Goal: Transaction & Acquisition: Purchase product/service

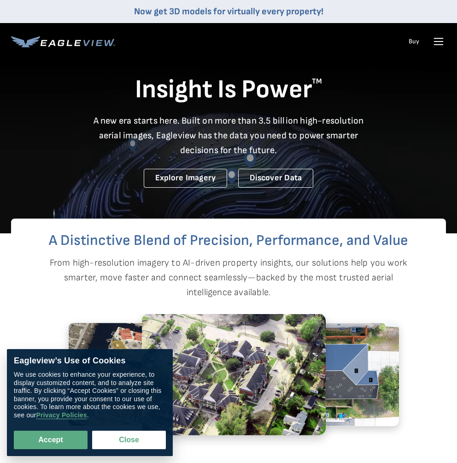
click at [440, 41] on icon at bounding box center [438, 41] width 9 height 0
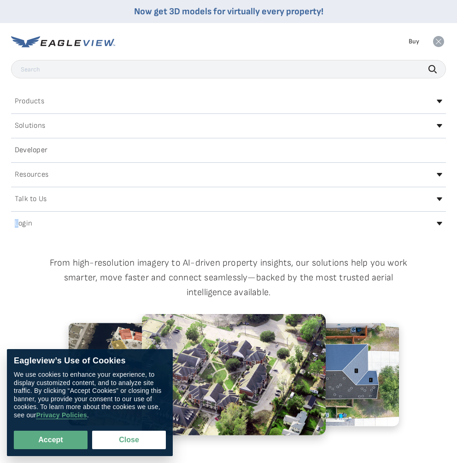
click at [17, 222] on h2 "Login" at bounding box center [24, 223] width 18 height 7
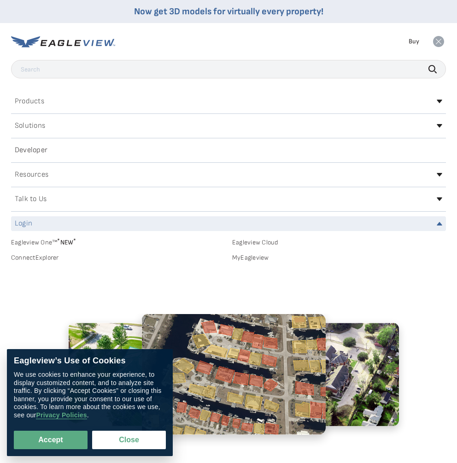
drag, startPoint x: 17, startPoint y: 222, endPoint x: 27, endPoint y: 228, distance: 12.0
click at [27, 228] on div "Login" at bounding box center [228, 223] width 435 height 15
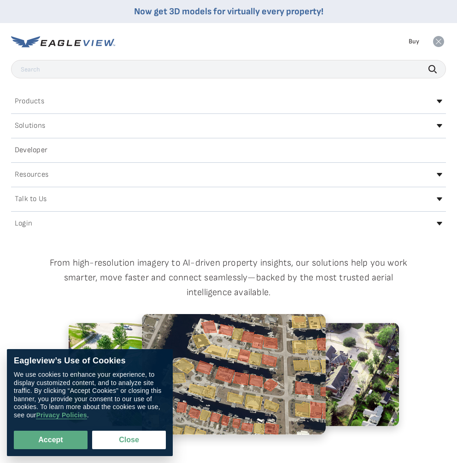
click at [28, 226] on h2 "Login" at bounding box center [24, 223] width 18 height 7
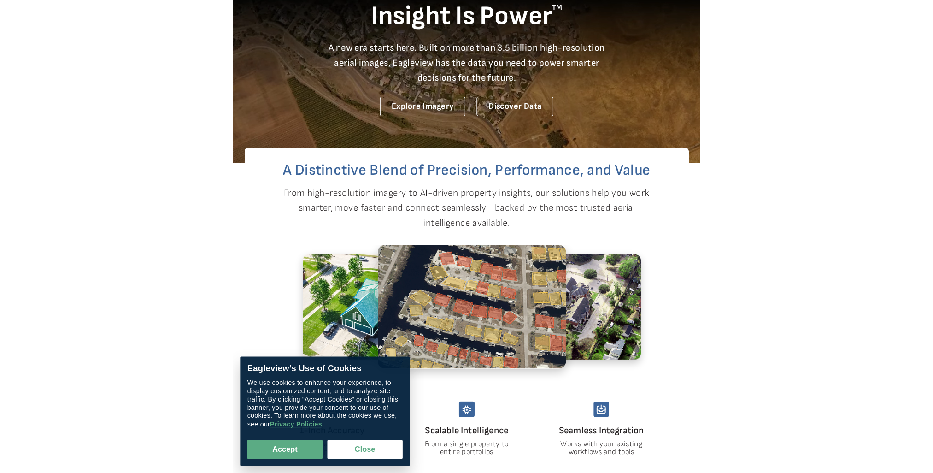
scroll to position [76, 0]
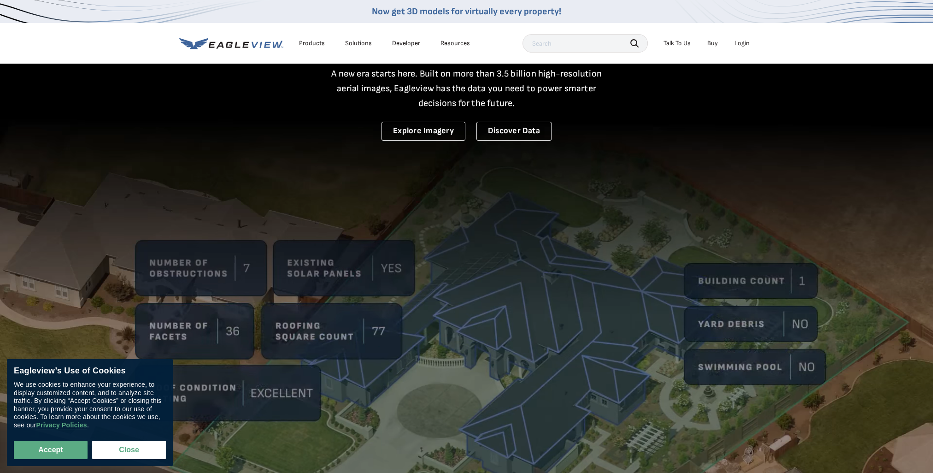
click at [457, 45] on div "Login" at bounding box center [741, 43] width 15 height 8
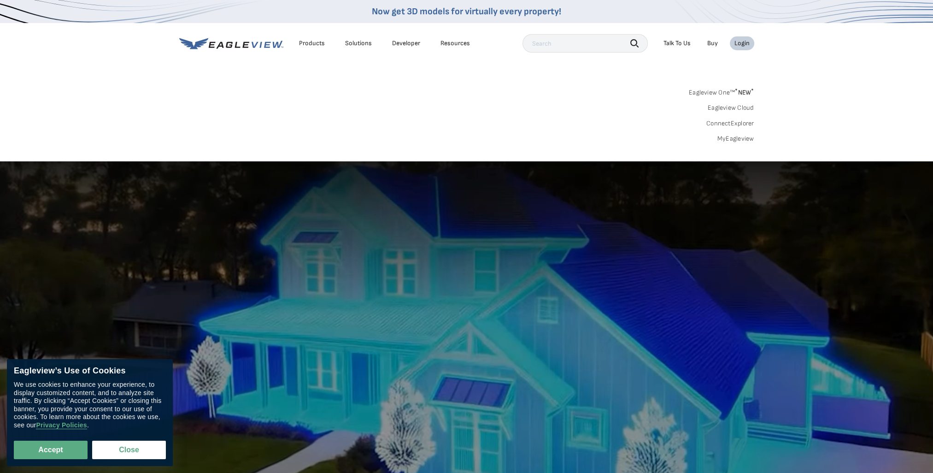
click at [457, 139] on link "MyEagleview" at bounding box center [735, 139] width 37 height 8
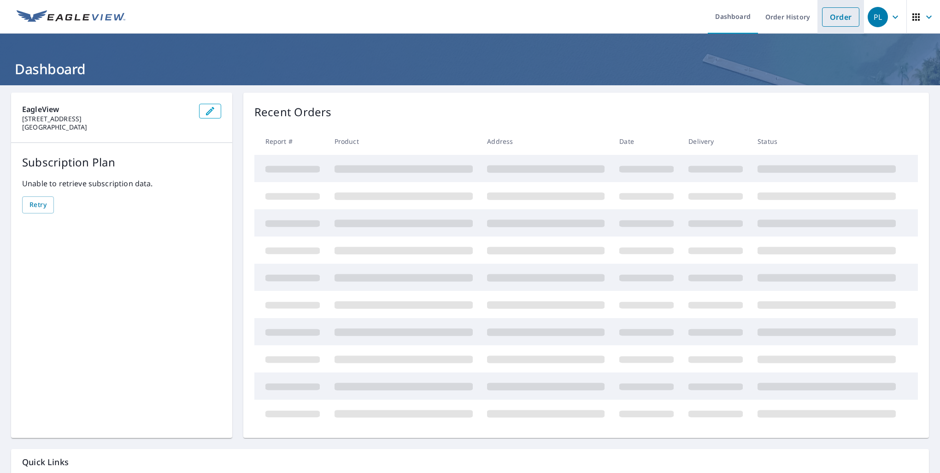
click at [825, 18] on link "Order" at bounding box center [840, 16] width 37 height 19
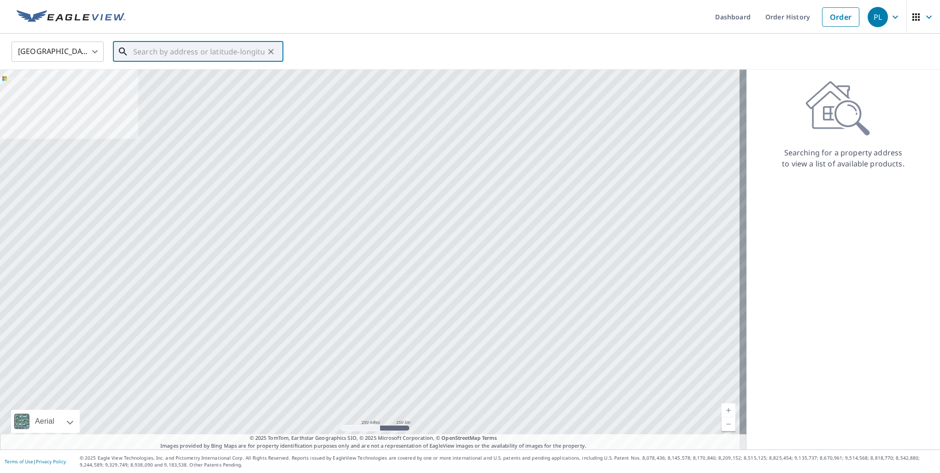
click at [161, 54] on input "text" at bounding box center [198, 52] width 131 height 26
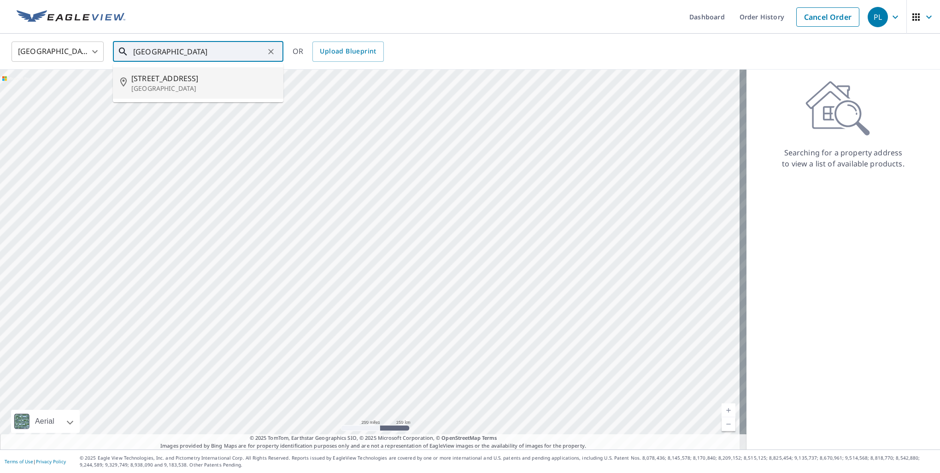
click at [168, 82] on span "4249 Inns Brook Dr" at bounding box center [203, 78] width 145 height 11
type input "4249 Inns Brook Dr Snellville, GA 30039"
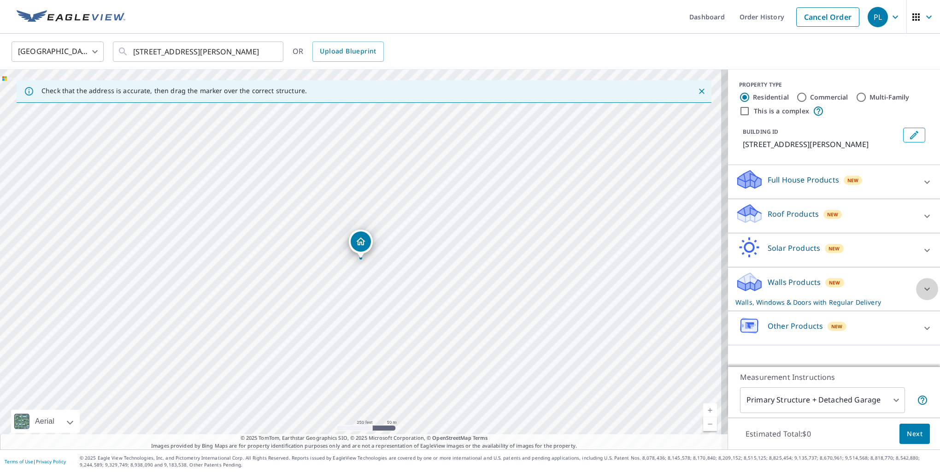
click at [922, 288] on icon at bounding box center [927, 288] width 11 height 11
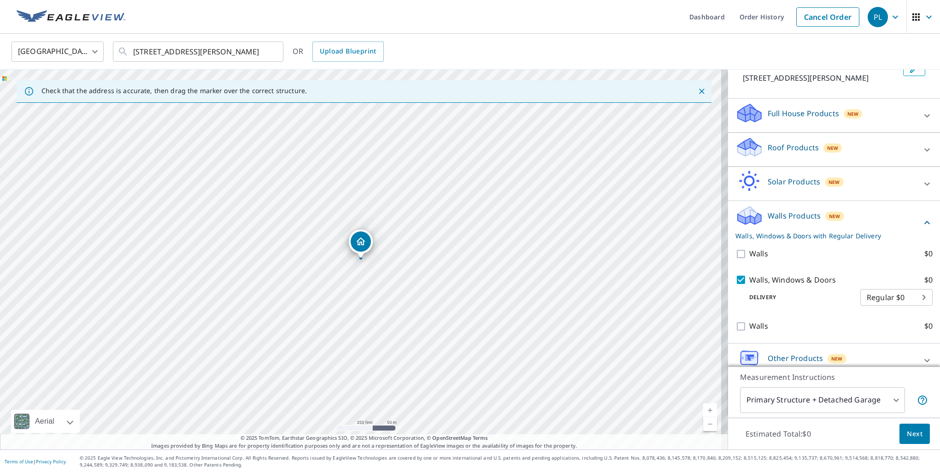
scroll to position [76, 0]
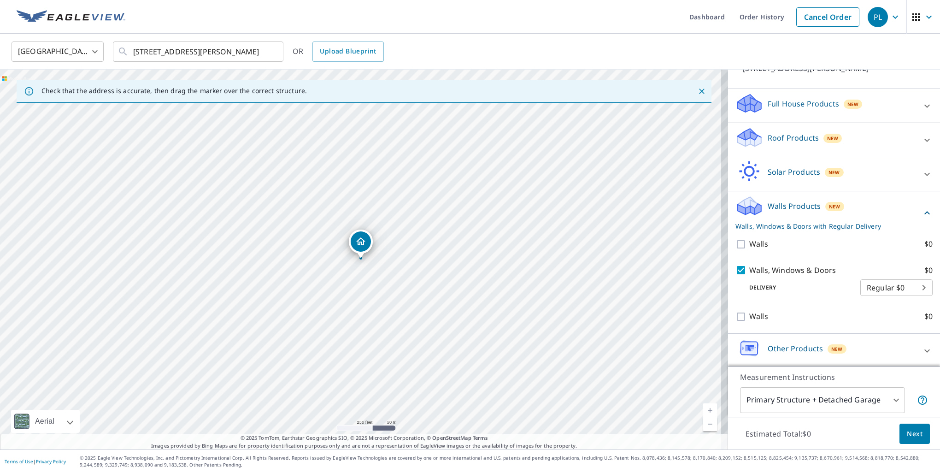
click at [790, 299] on div "Walls, Windows & Doors $0 Delivery Regular $0 8 ​" at bounding box center [833, 280] width 197 height 47
click at [922, 347] on icon at bounding box center [927, 350] width 11 height 11
click at [924, 349] on icon at bounding box center [927, 350] width 6 height 3
click at [922, 350] on icon at bounding box center [927, 350] width 11 height 11
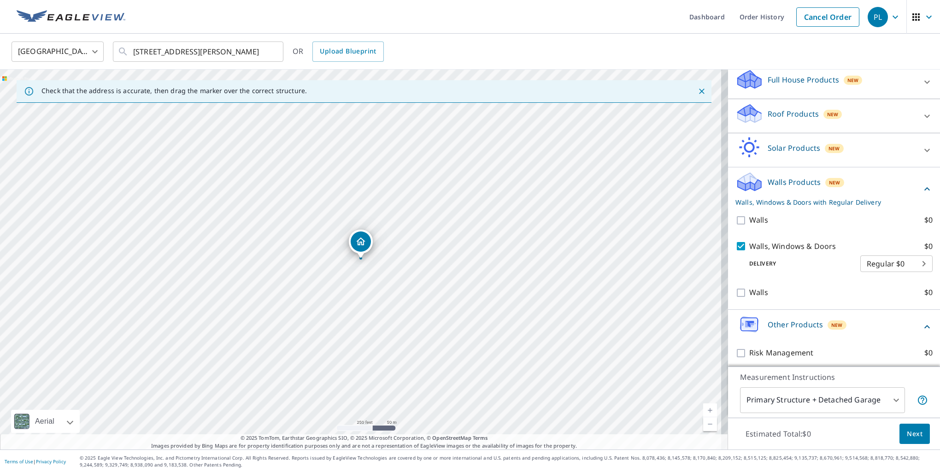
scroll to position [102, 0]
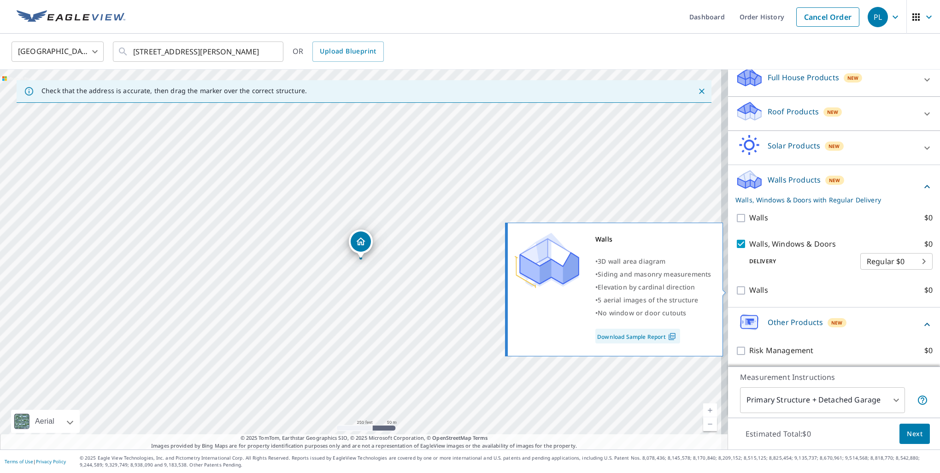
click at [805, 287] on label "Walls $0" at bounding box center [840, 290] width 183 height 12
click at [749, 287] on input "Walls $0" at bounding box center [742, 290] width 14 height 11
checkbox input "true"
checkbox input "false"
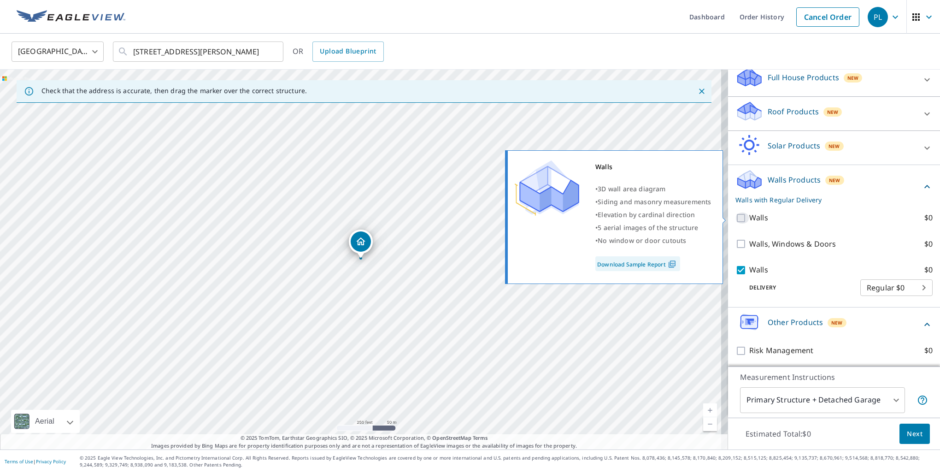
click at [735, 220] on input "Walls $0" at bounding box center [742, 217] width 14 height 11
checkbox input "true"
checkbox input "false"
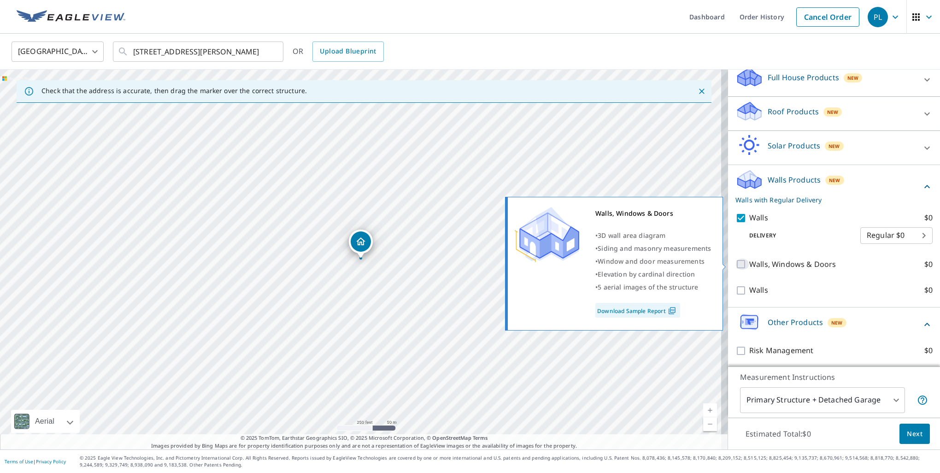
click at [735, 264] on input "Walls, Windows & Doors $0" at bounding box center [742, 263] width 14 height 11
checkbox input "true"
checkbox input "false"
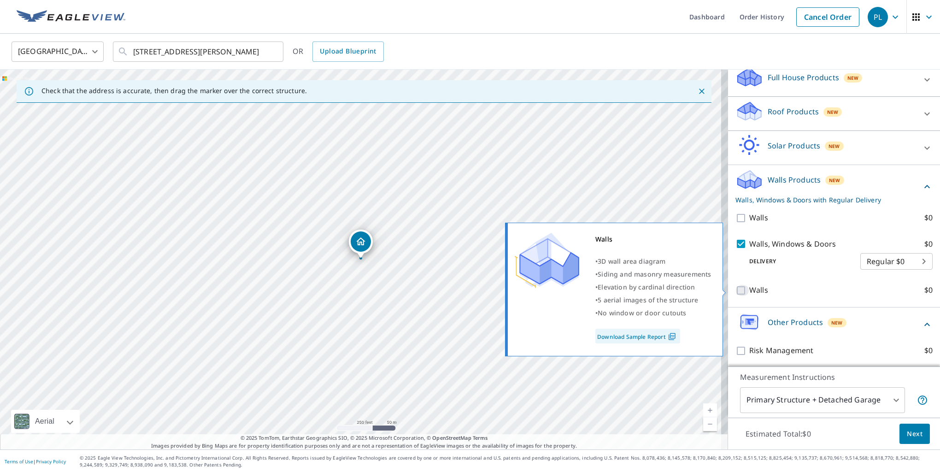
click at [735, 288] on input "Walls $0" at bounding box center [742, 290] width 14 height 11
checkbox input "true"
checkbox input "false"
